Goal: Transaction & Acquisition: Purchase product/service

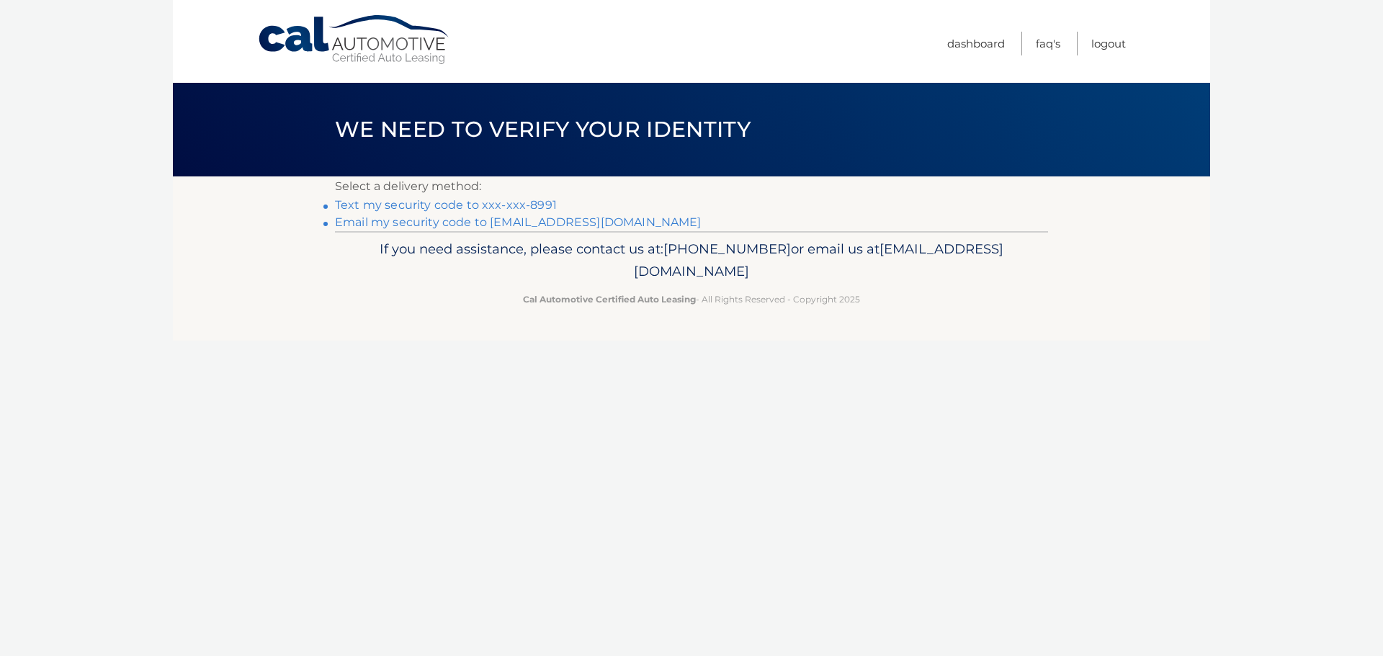
click at [489, 202] on link "Text my security code to xxx-xxx-8991" at bounding box center [446, 205] width 222 height 14
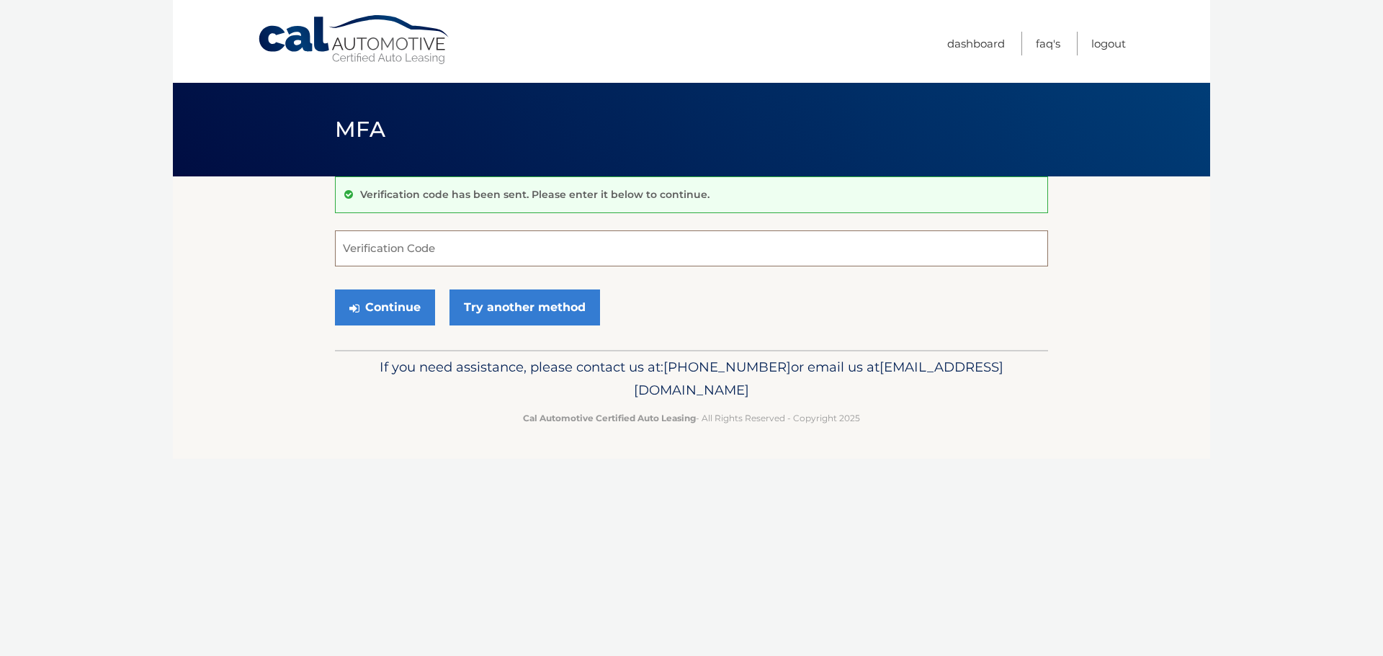
click at [397, 239] on input "Verification Code" at bounding box center [691, 249] width 713 height 36
type input "129220"
click at [335, 290] on button "Continue" at bounding box center [385, 308] width 100 height 36
click at [388, 306] on button "Continue" at bounding box center [385, 308] width 100 height 36
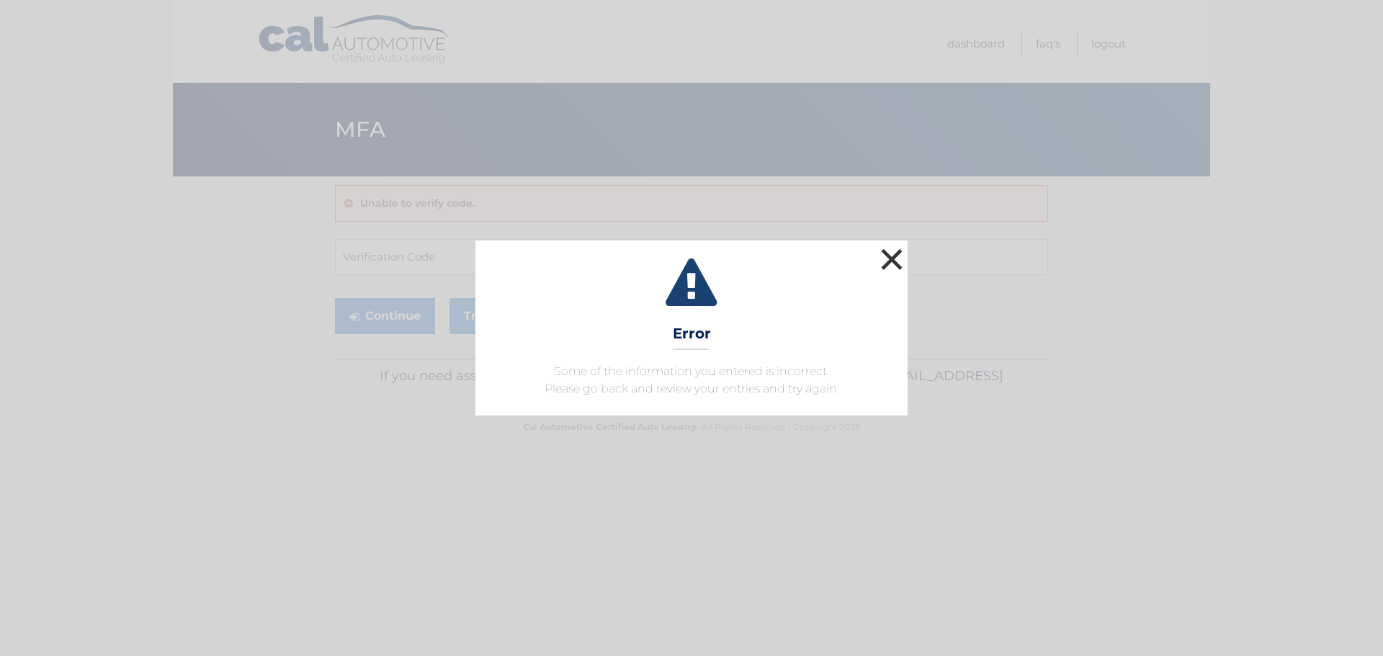
click at [890, 259] on button "×" at bounding box center [891, 259] width 29 height 29
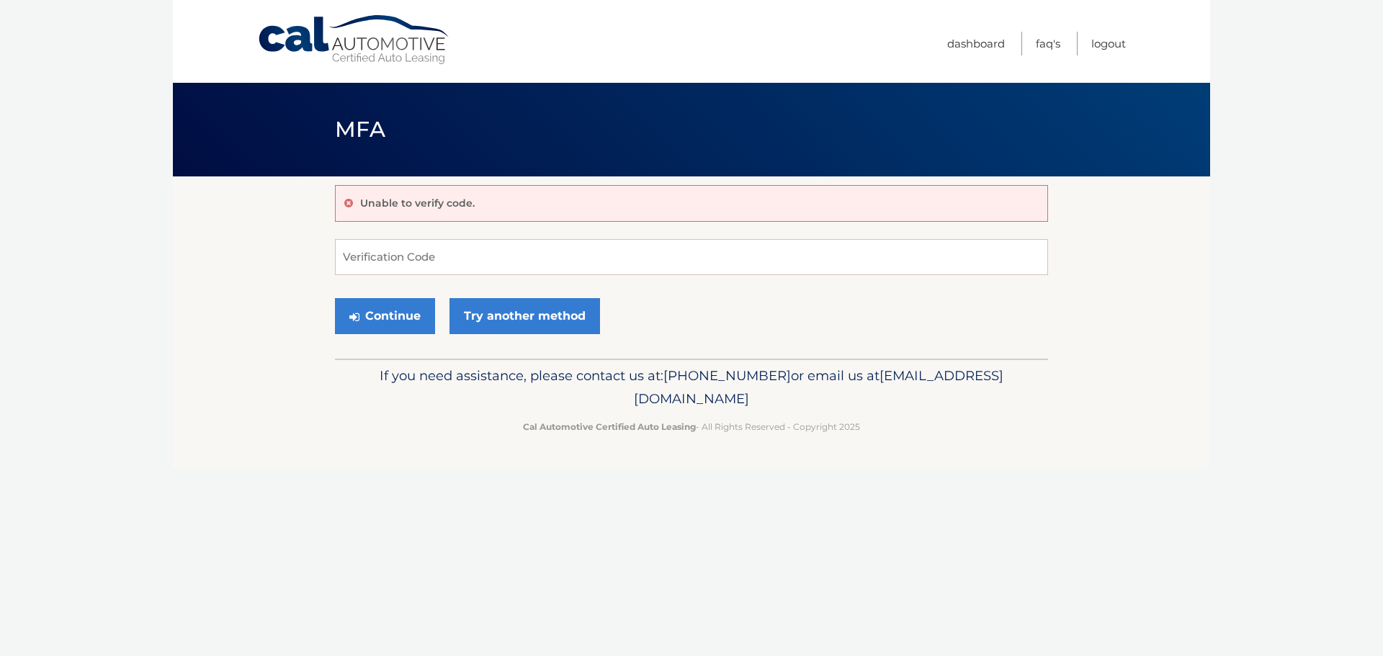
click at [449, 207] on p "Unable to verify code." at bounding box center [417, 203] width 115 height 13
click at [411, 197] on p "Unable to verify code." at bounding box center [417, 203] width 115 height 13
click at [399, 263] on input "Verification Code" at bounding box center [691, 257] width 713 height 36
type input "129220"
click at [390, 321] on button "Continue" at bounding box center [385, 316] width 100 height 36
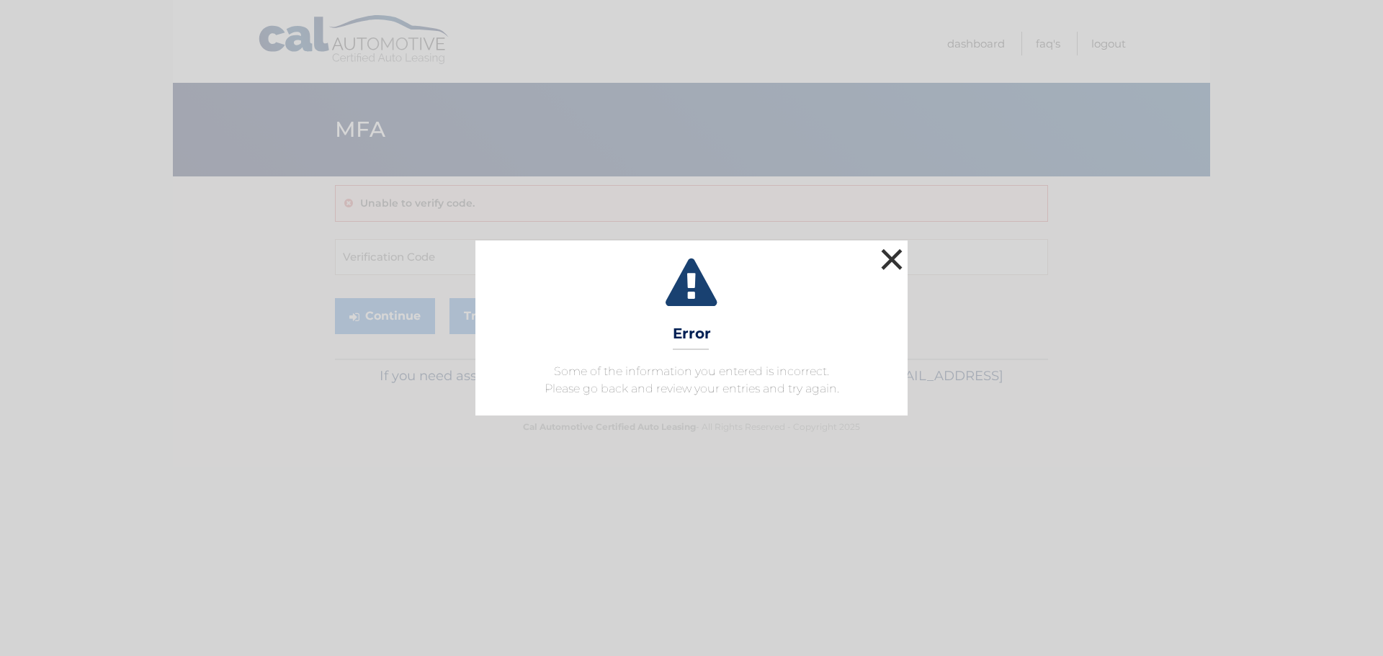
click at [890, 254] on button "×" at bounding box center [891, 259] width 29 height 29
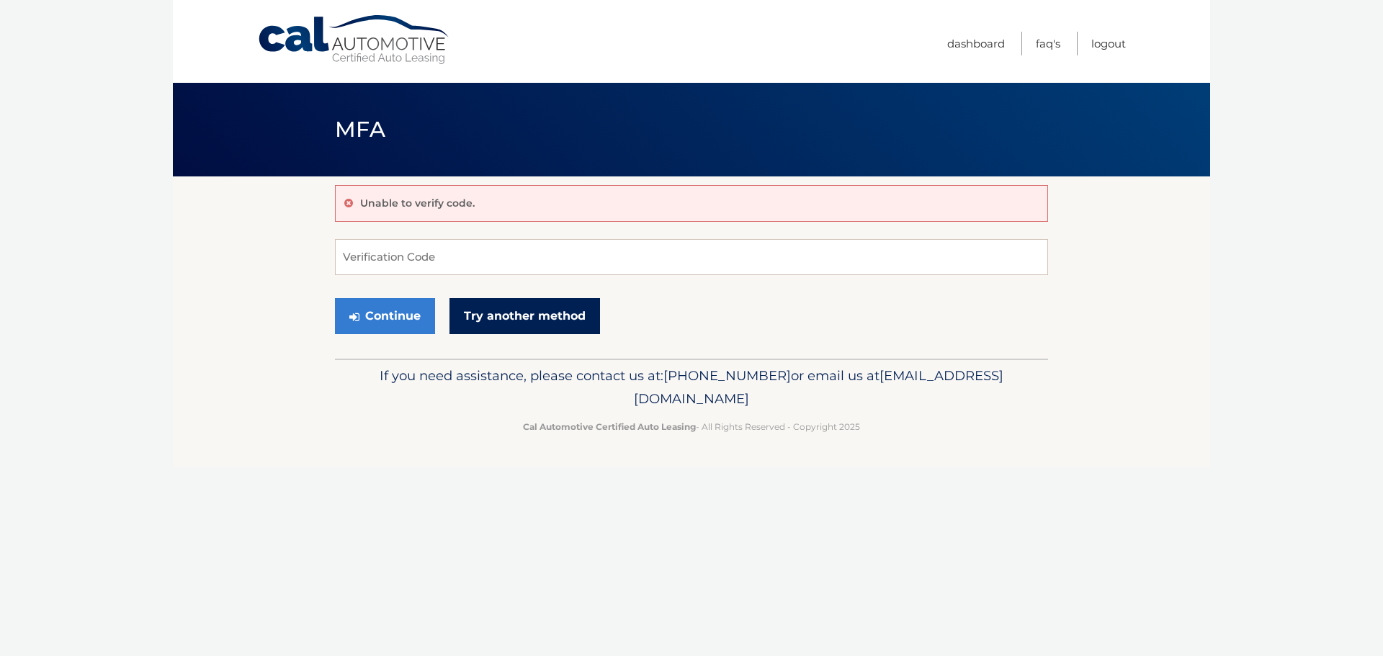
click at [528, 318] on link "Try another method" at bounding box center [525, 316] width 151 height 36
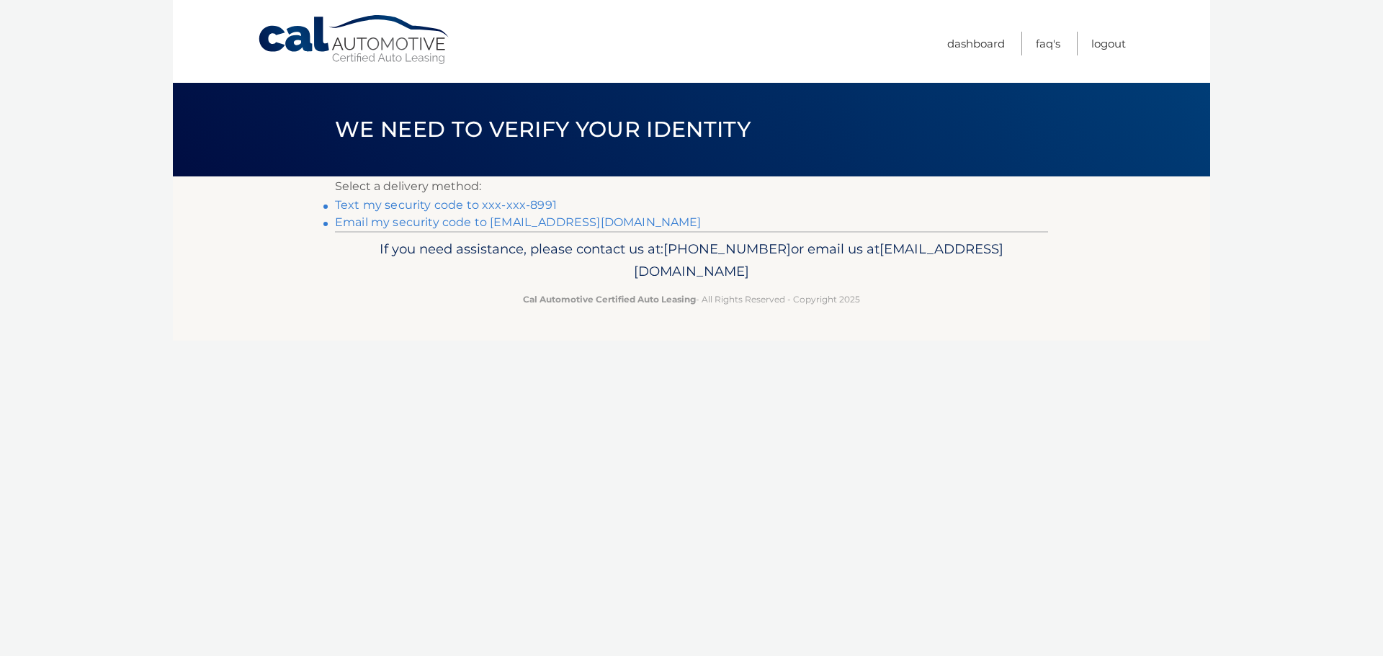
click at [450, 204] on link "Text my security code to xxx-xxx-8991" at bounding box center [446, 205] width 222 height 14
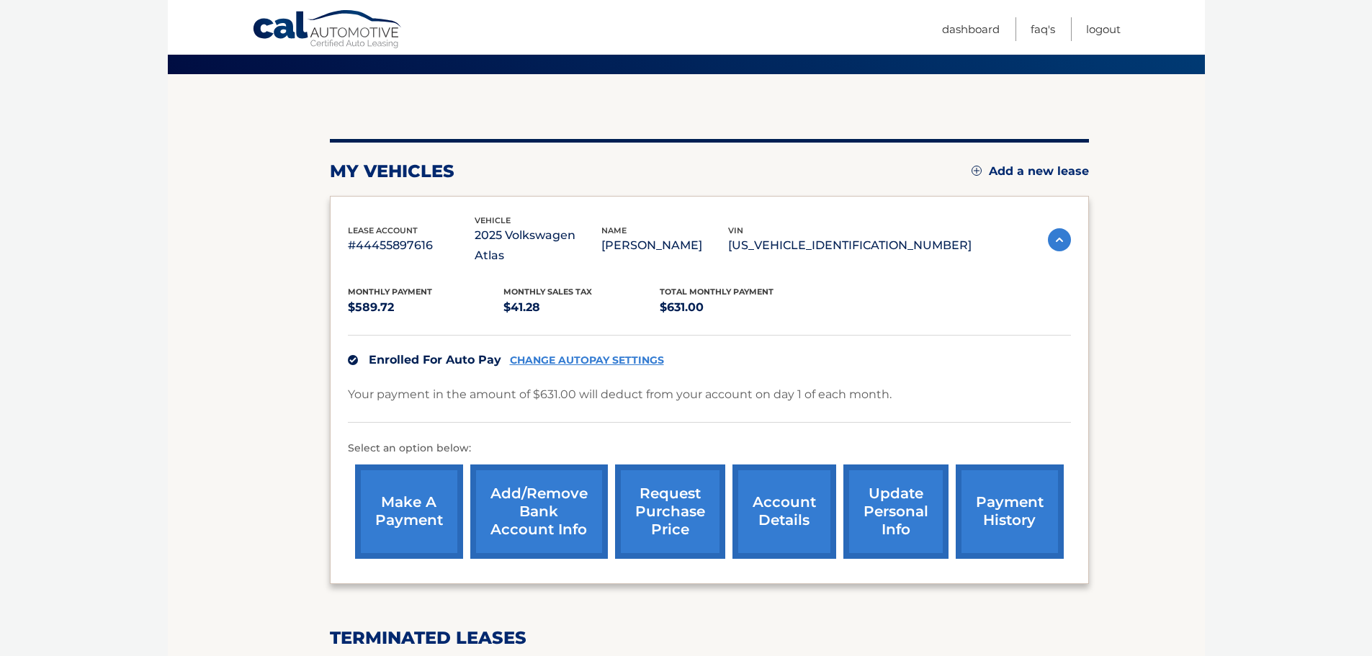
scroll to position [144, 0]
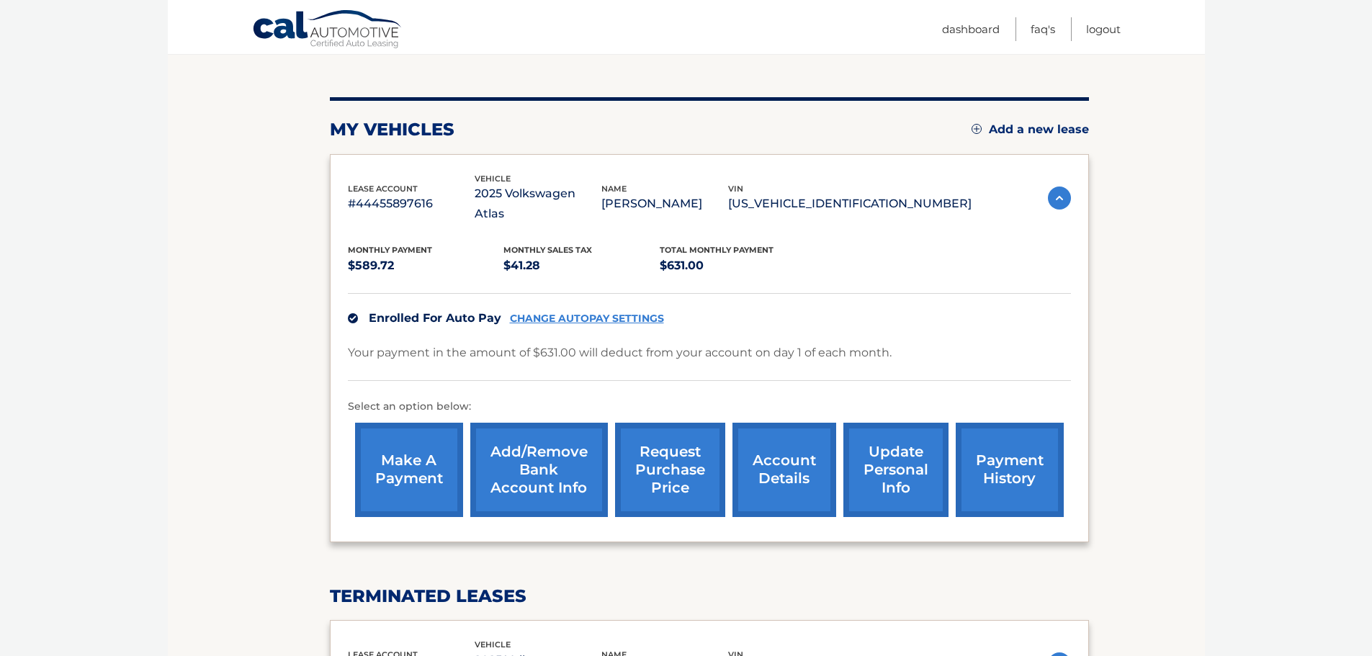
click at [398, 441] on link "make a payment" at bounding box center [409, 470] width 108 height 94
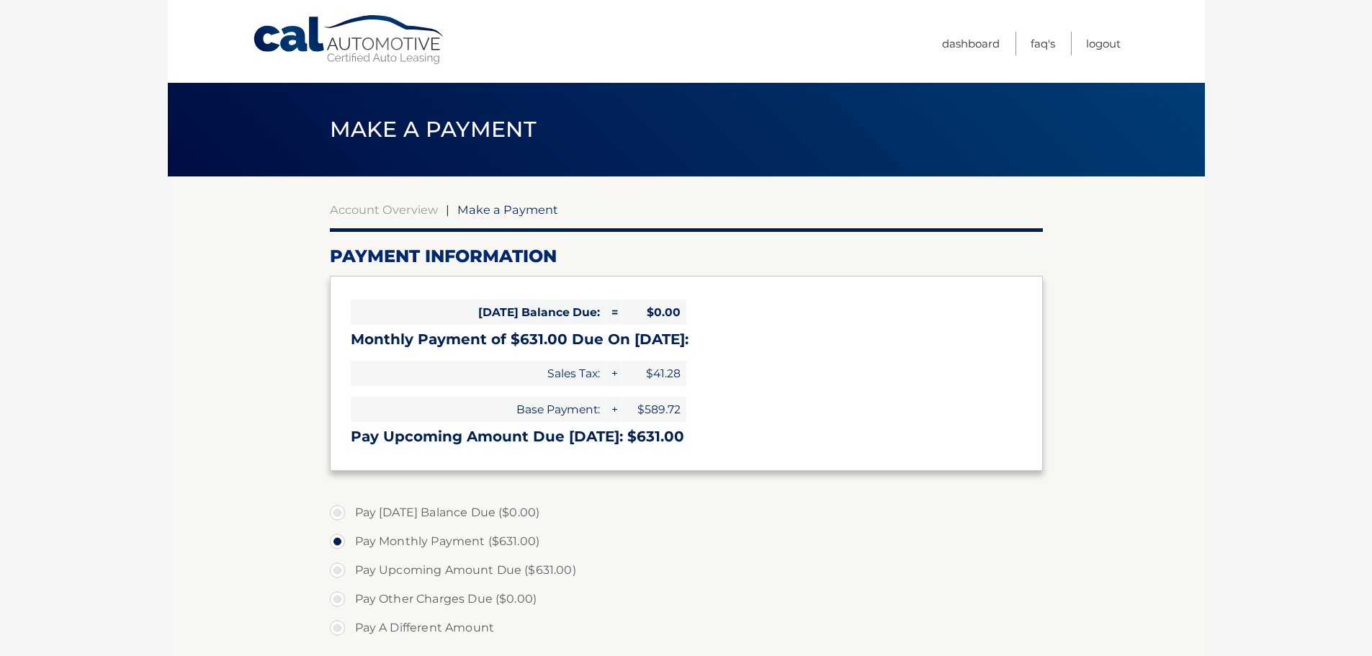
select select "OTE3YWZjODItY2QxMy00ZGQwLTkyZjItZDk2ZGU4MDExMmVm"
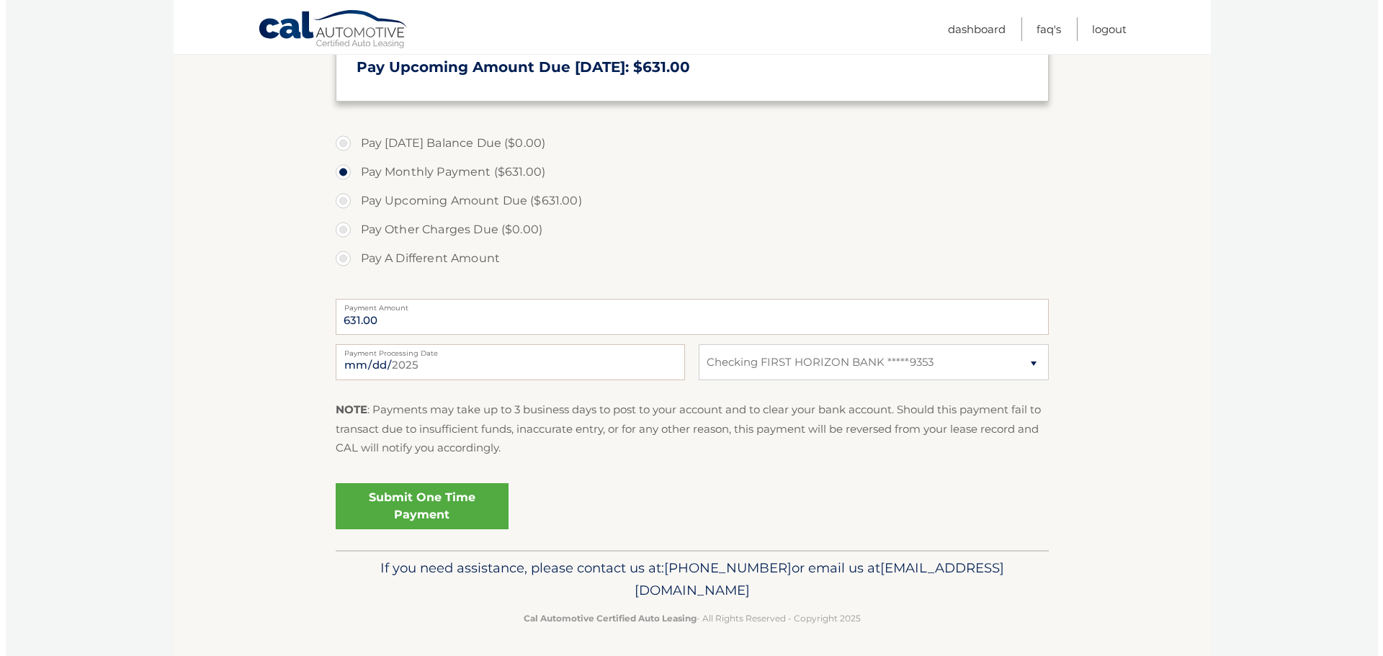
scroll to position [373, 0]
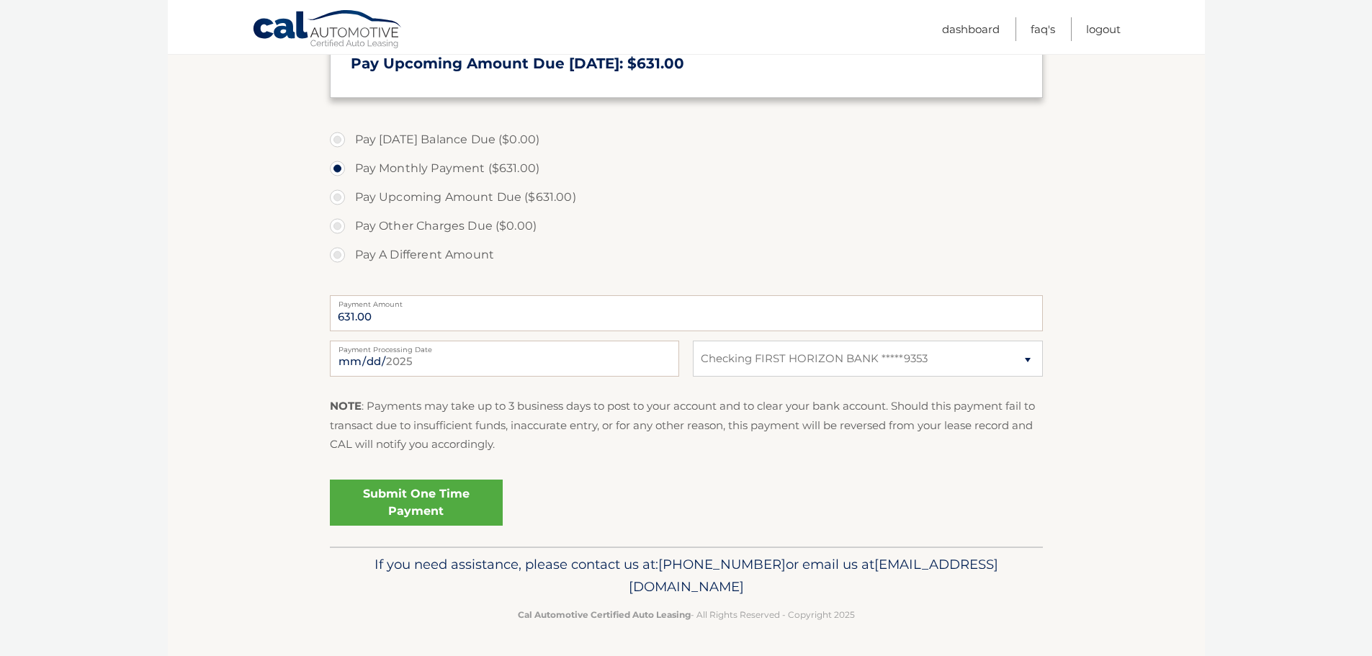
click at [416, 498] on link "Submit One Time Payment" at bounding box center [416, 503] width 173 height 46
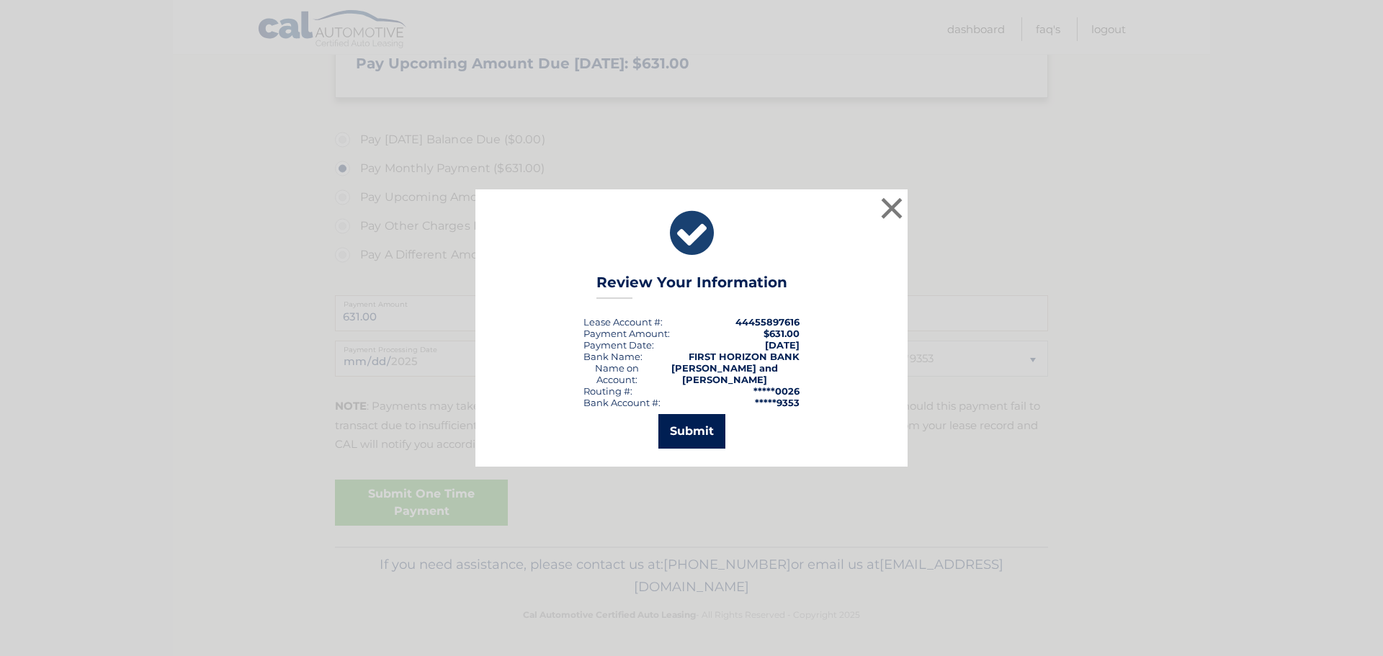
click at [702, 430] on button "Submit" at bounding box center [691, 431] width 67 height 35
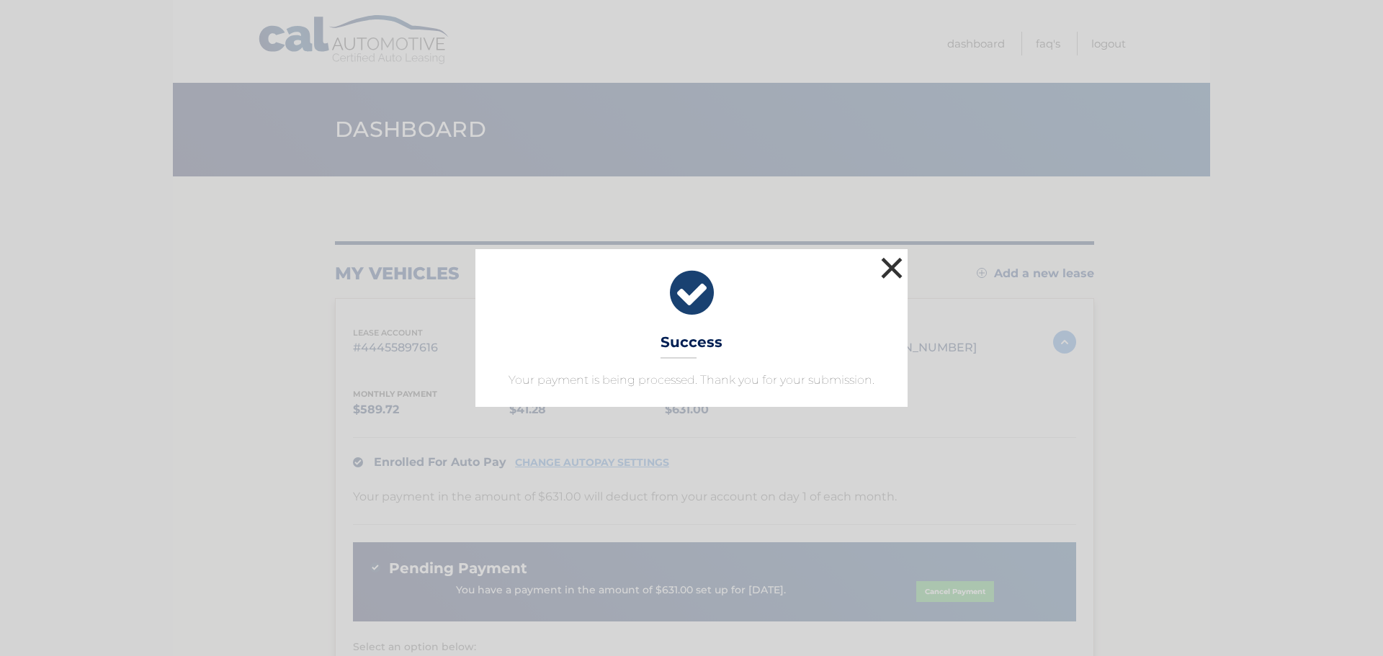
click at [898, 265] on button "×" at bounding box center [891, 268] width 29 height 29
